Goal: Information Seeking & Learning: Check status

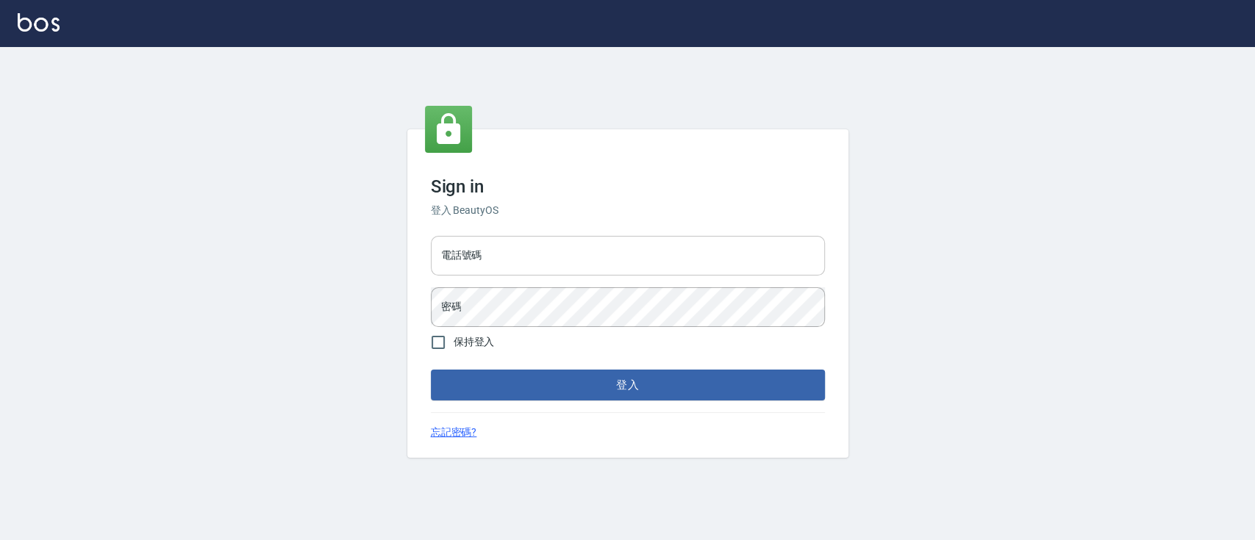
click at [745, 264] on input "電話號碼" at bounding box center [628, 256] width 394 height 40
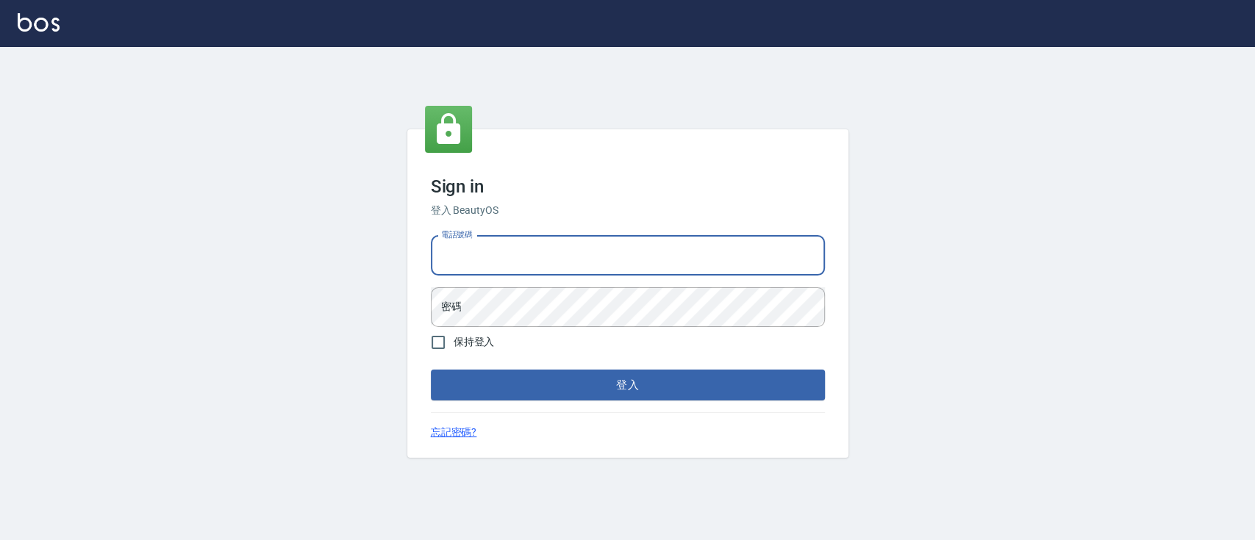
type input "0936904311"
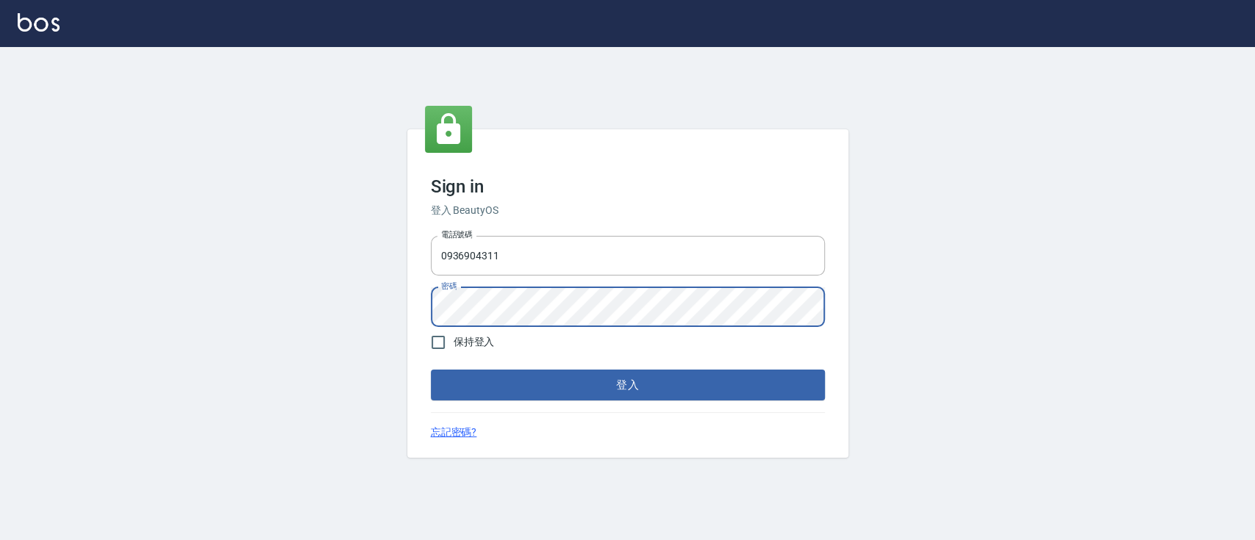
click at [431, 370] on button "登入" at bounding box center [628, 385] width 394 height 31
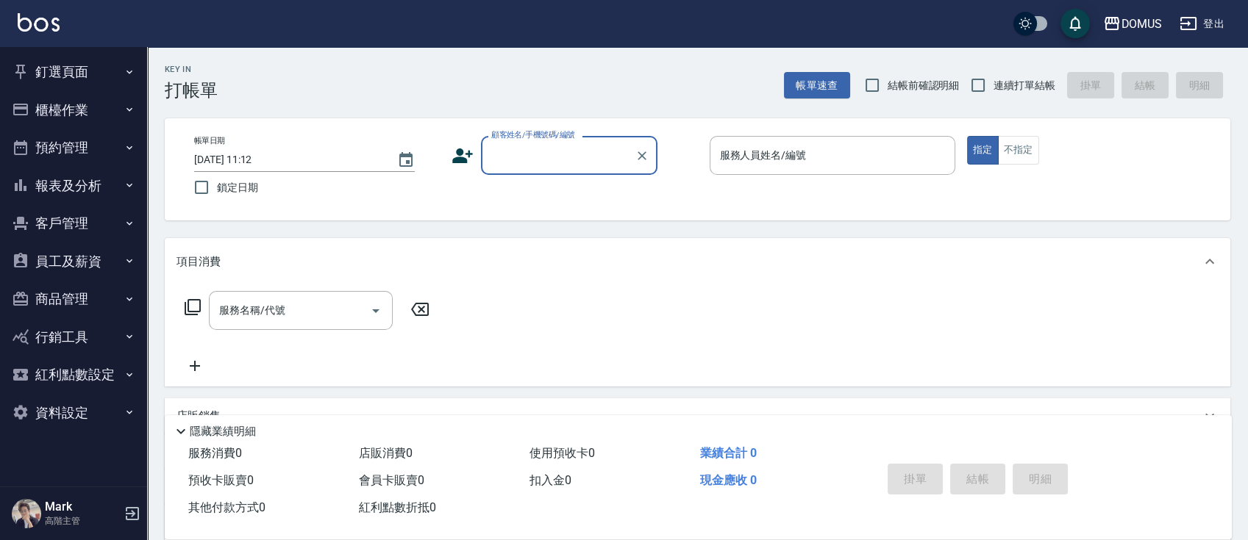
click at [82, 185] on button "報表及分析" at bounding box center [73, 186] width 135 height 38
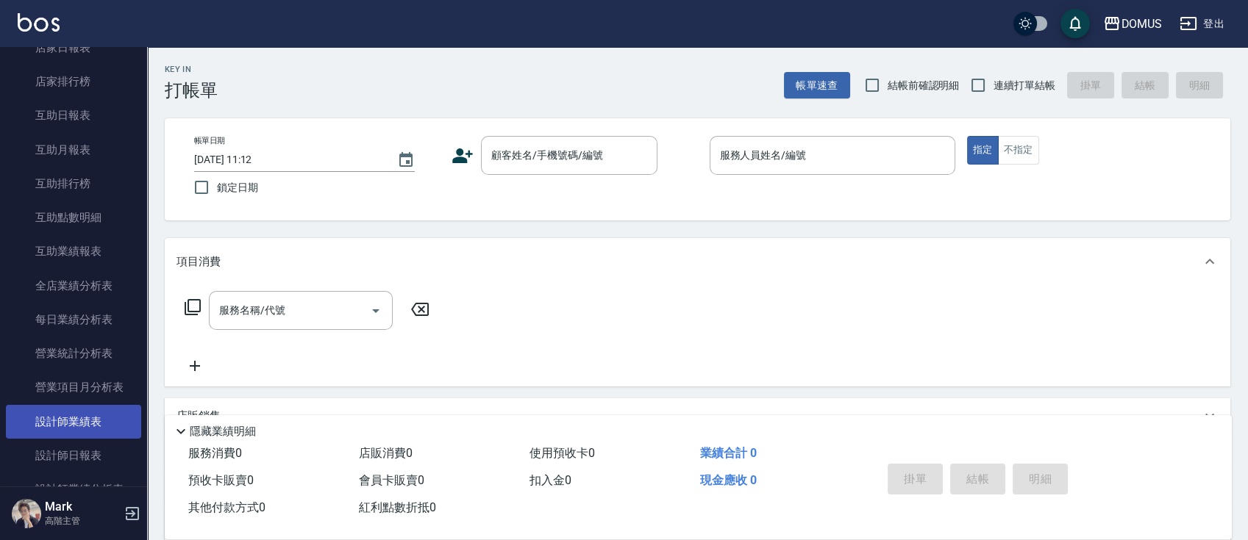
scroll to position [294, 0]
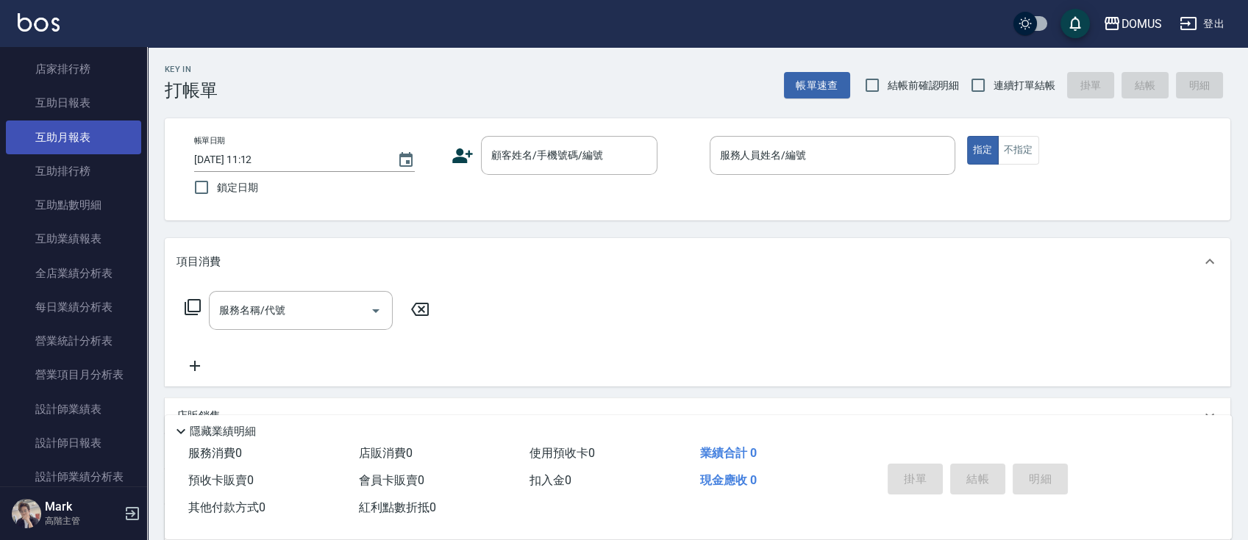
click at [74, 137] on link "互助月報表" at bounding box center [73, 138] width 135 height 34
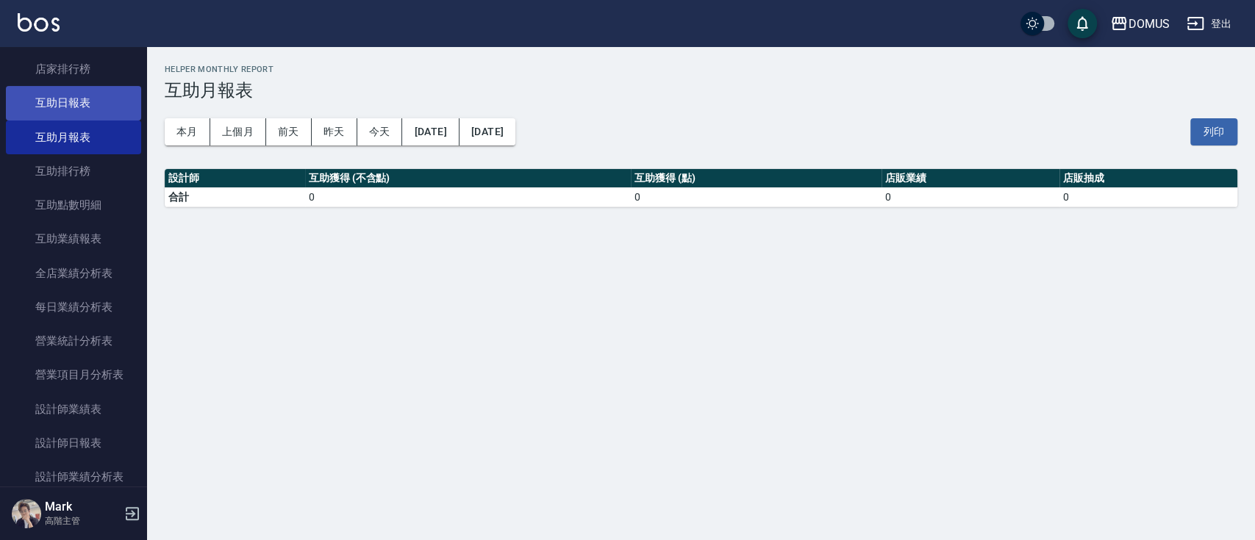
click at [71, 110] on link "互助日報表" at bounding box center [73, 103] width 135 height 34
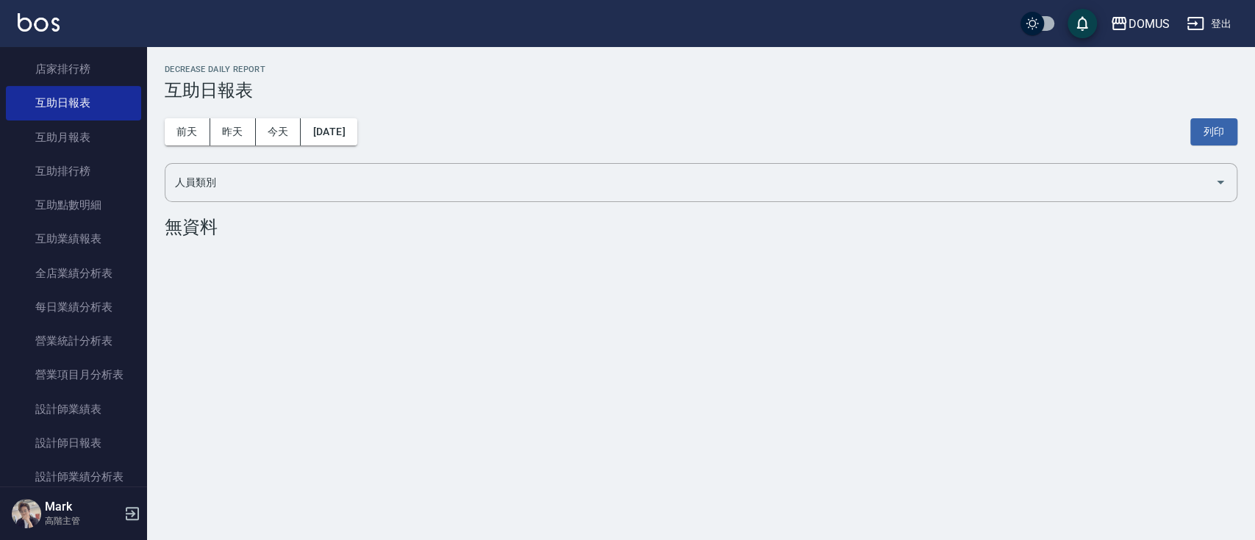
click at [441, 125] on div "[DATE] [DATE] [DATE] [DATE] 列印" at bounding box center [701, 132] width 1073 height 63
click at [355, 126] on button "[DATE]" at bounding box center [329, 131] width 56 height 27
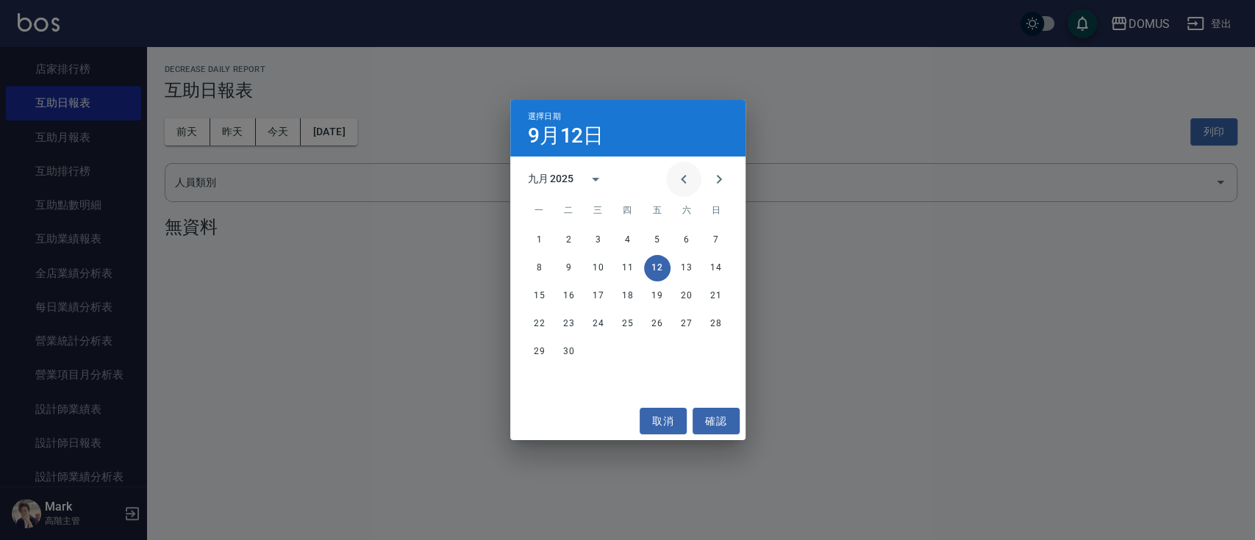
click at [673, 181] on button "Previous month" at bounding box center [683, 179] width 35 height 35
click at [713, 350] on button "31" at bounding box center [716, 352] width 26 height 26
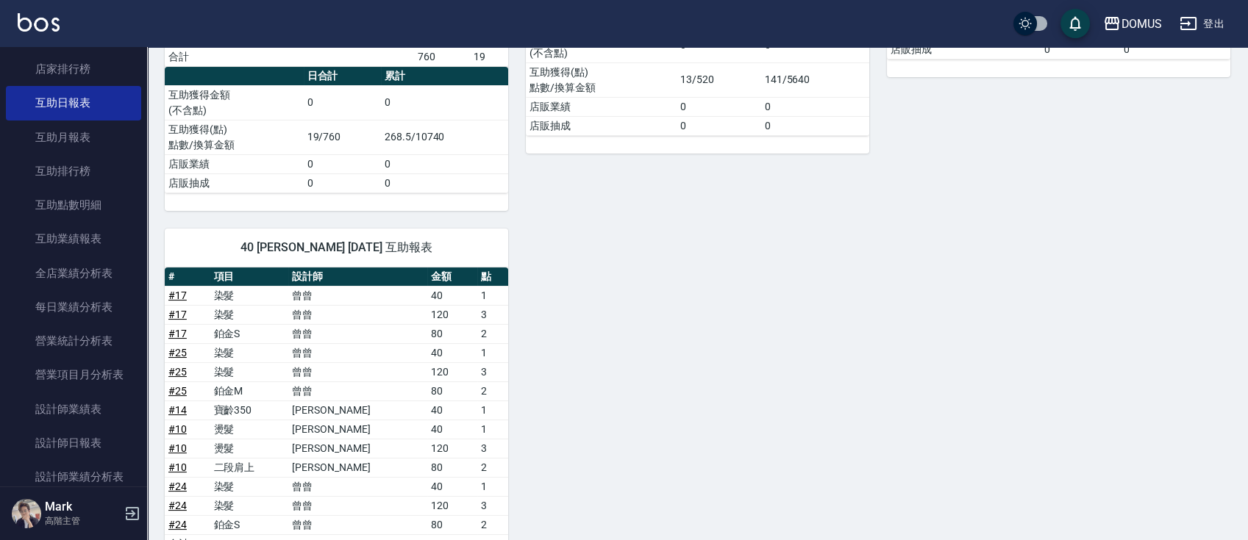
scroll to position [490, 0]
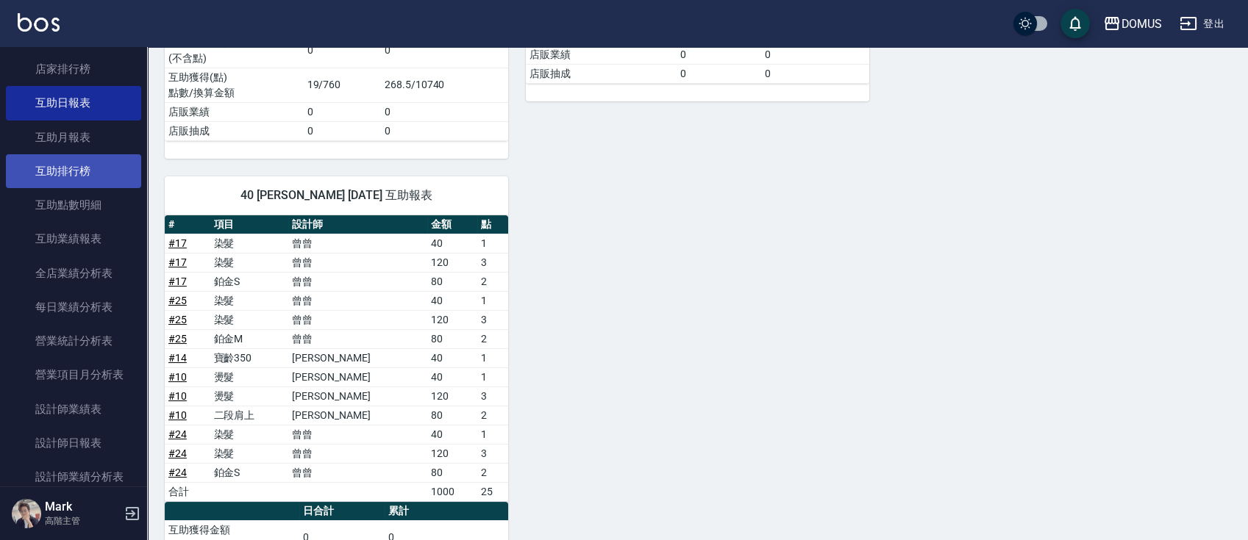
click at [90, 179] on link "互助排行榜" at bounding box center [73, 171] width 135 height 34
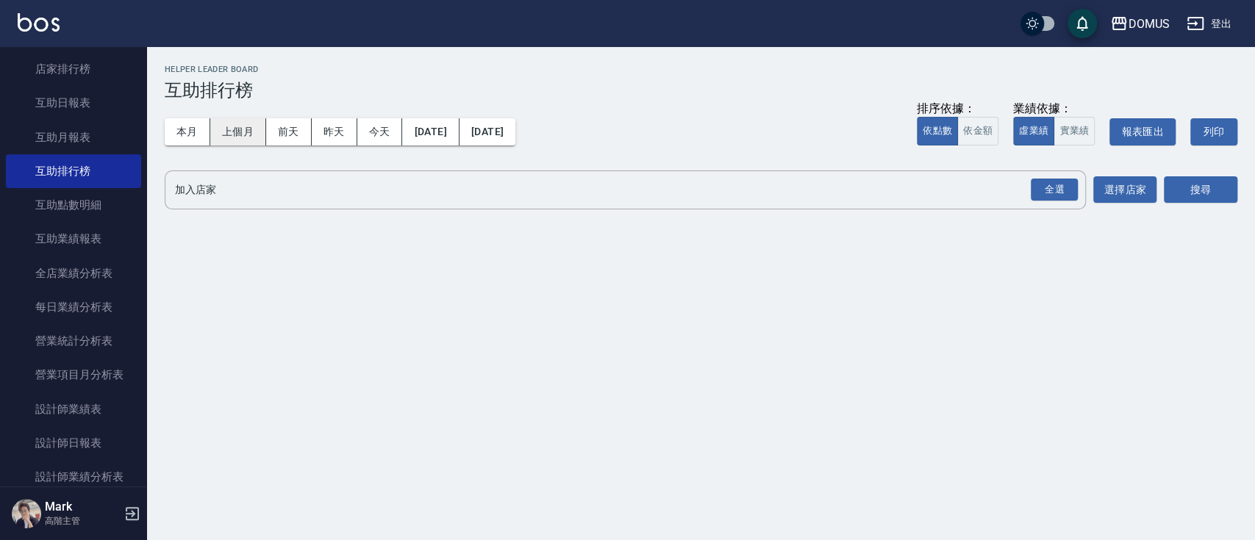
click at [241, 132] on button "上個月" at bounding box center [238, 131] width 56 height 27
click at [1068, 191] on div "全選" at bounding box center [1054, 190] width 47 height 23
click at [1203, 193] on button "搜尋" at bounding box center [1201, 190] width 74 height 27
